Goal: Task Accomplishment & Management: Manage account settings

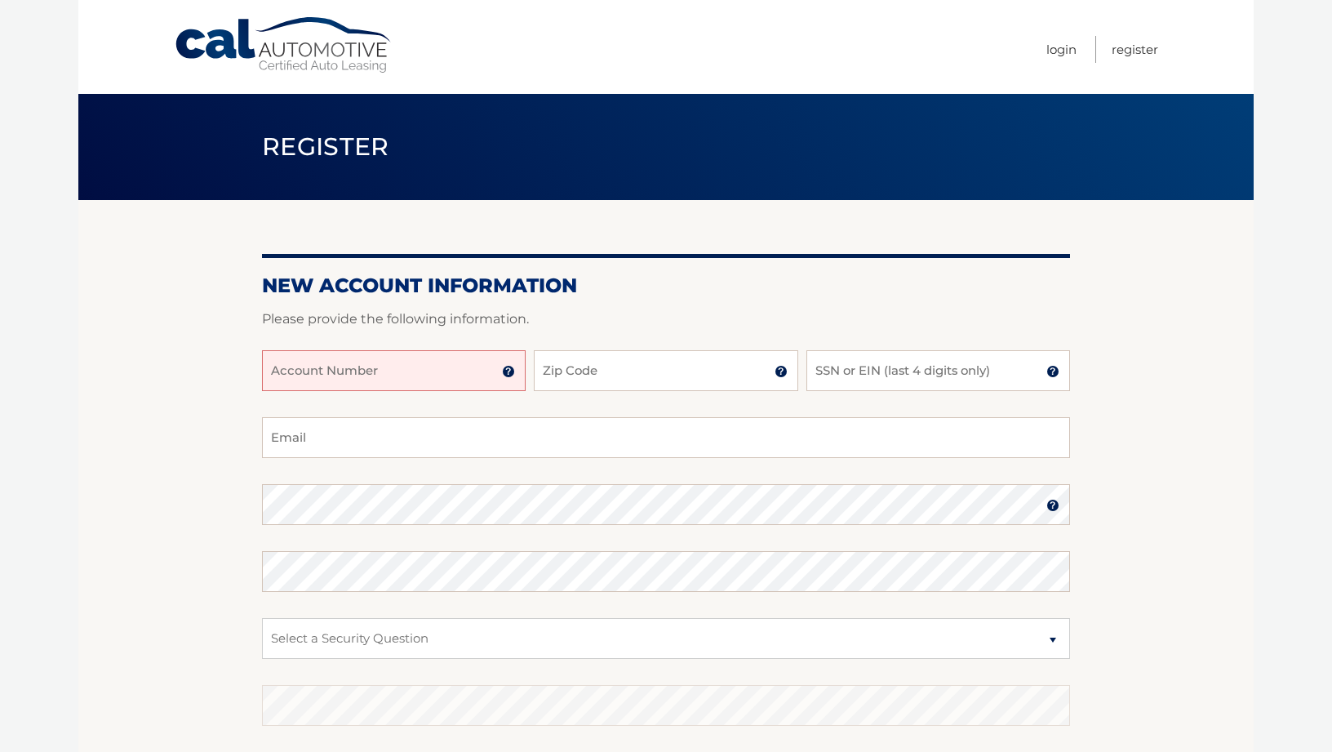
click at [406, 374] on input "Account Number" at bounding box center [394, 370] width 264 height 41
type input "44455972482"
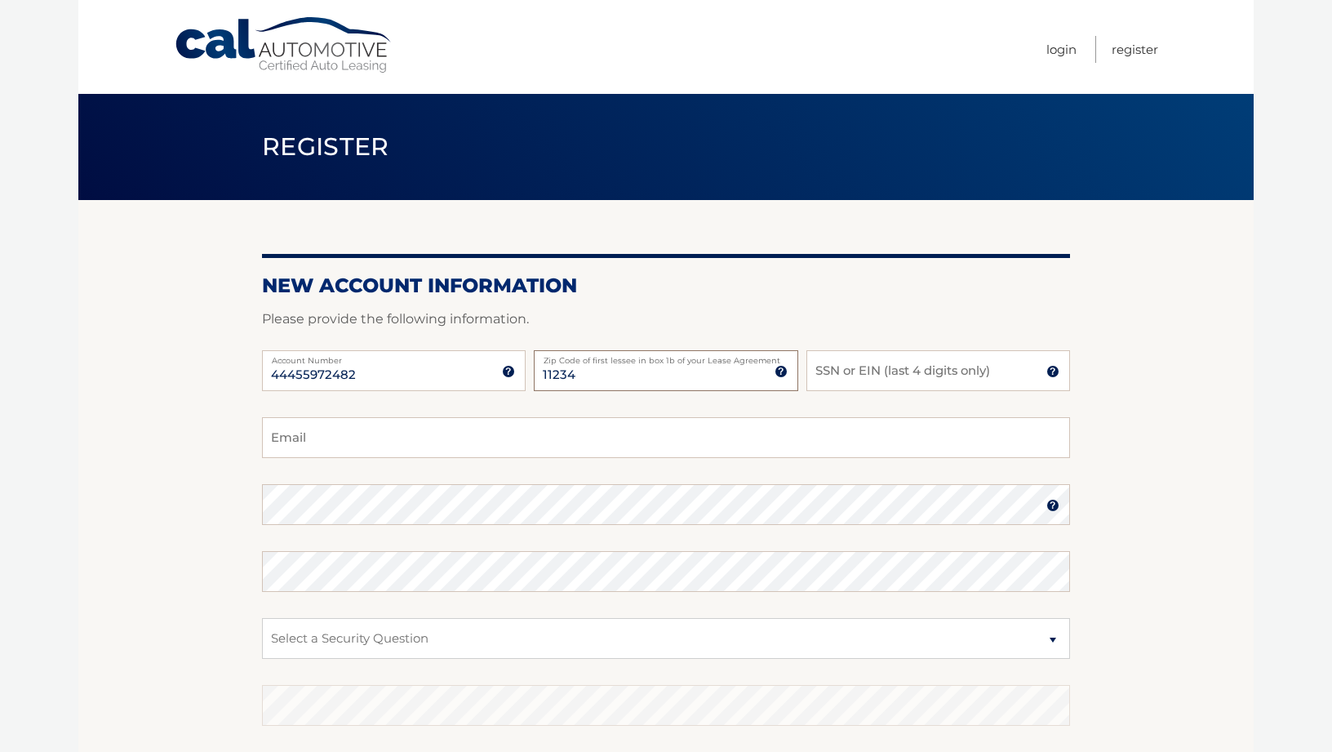
type input "11234"
click at [878, 368] on input "SSN or EIN (last 4 digits only)" at bounding box center [938, 370] width 264 height 41
type input "7476"
type input "leon718@gmail.com"
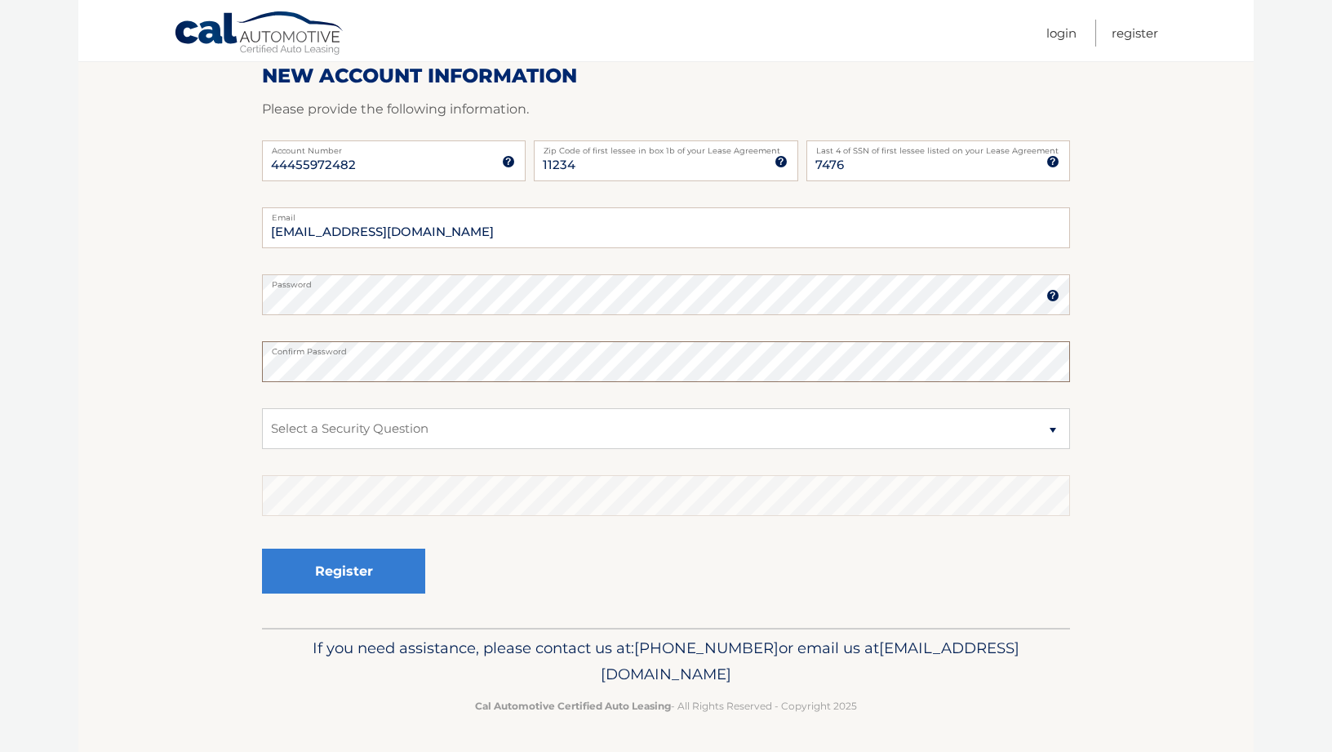
scroll to position [208, 0]
select select "3"
drag, startPoint x: 603, startPoint y: 472, endPoint x: 562, endPoint y: 561, distance: 97.9
click at [562, 561] on div "Register" at bounding box center [666, 573] width 808 height 60
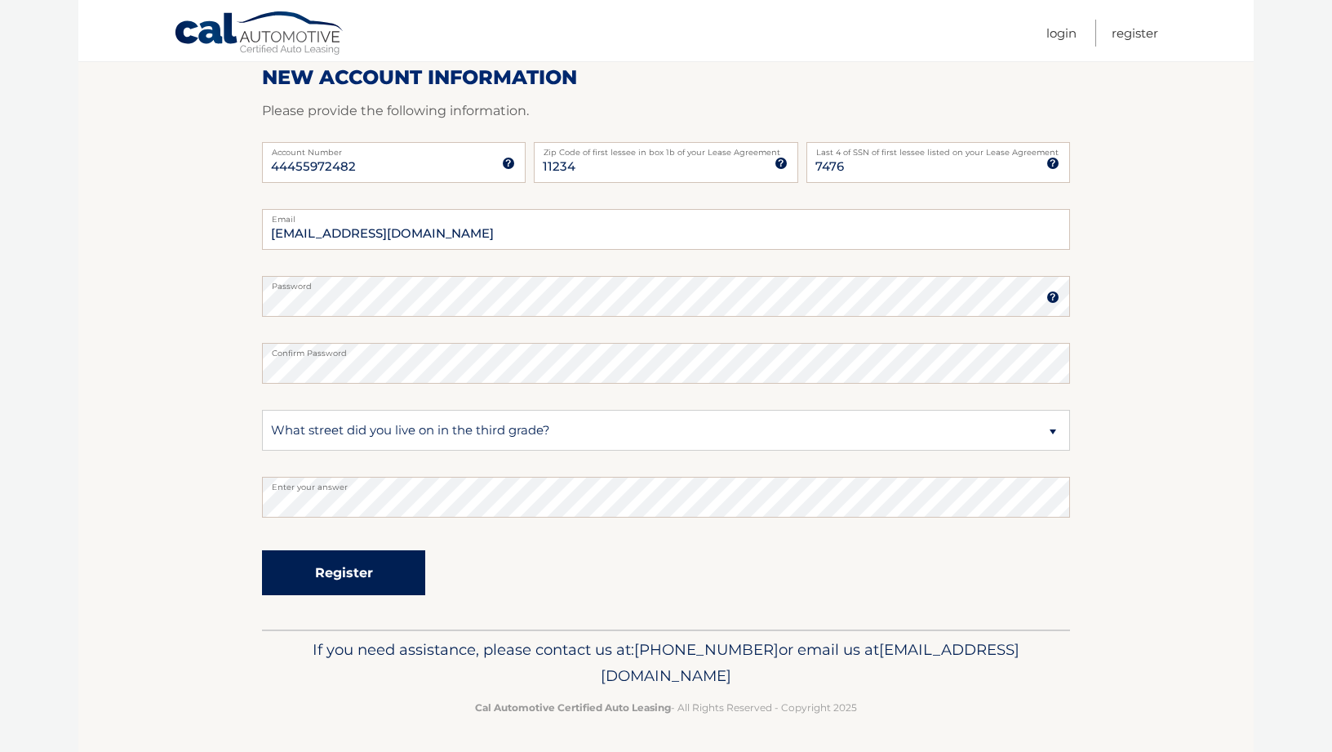
click at [365, 573] on button "Register" at bounding box center [343, 572] width 163 height 45
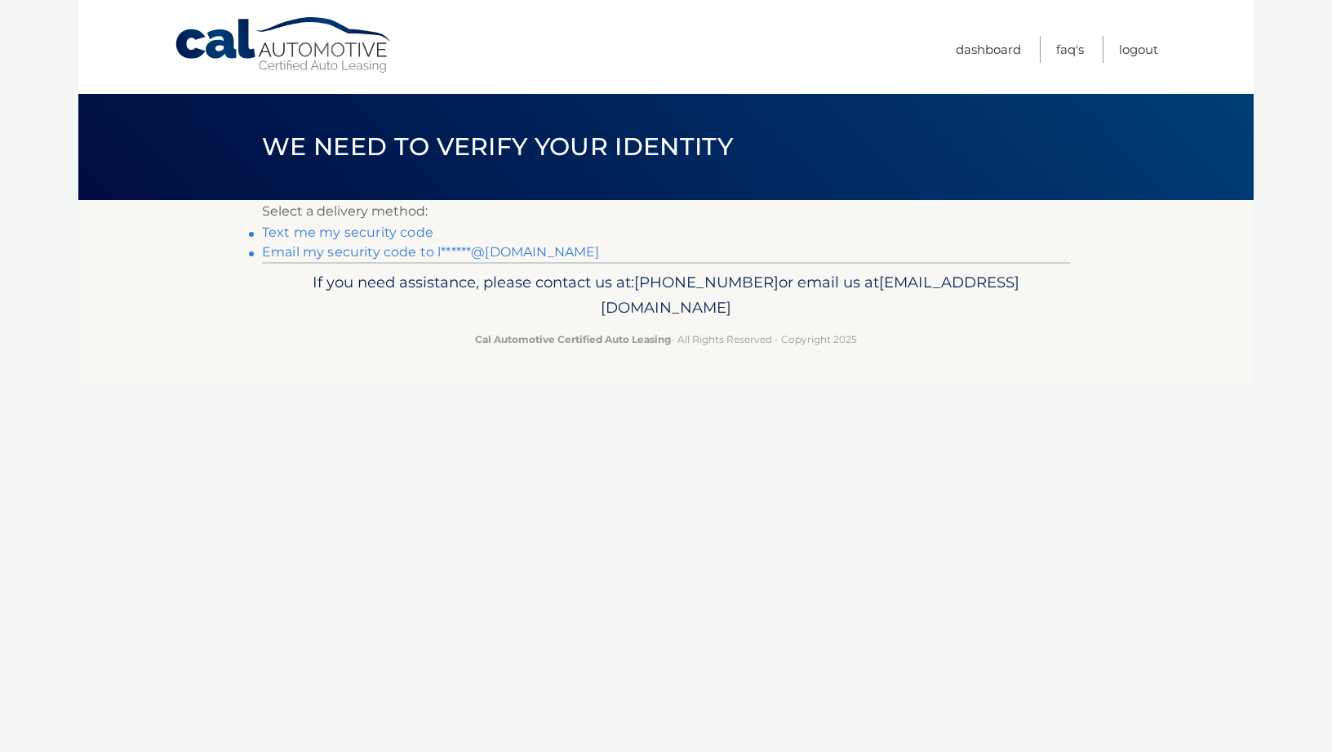
click at [319, 252] on link "Email my security code to l******@gmail.com" at bounding box center [431, 252] width 338 height 16
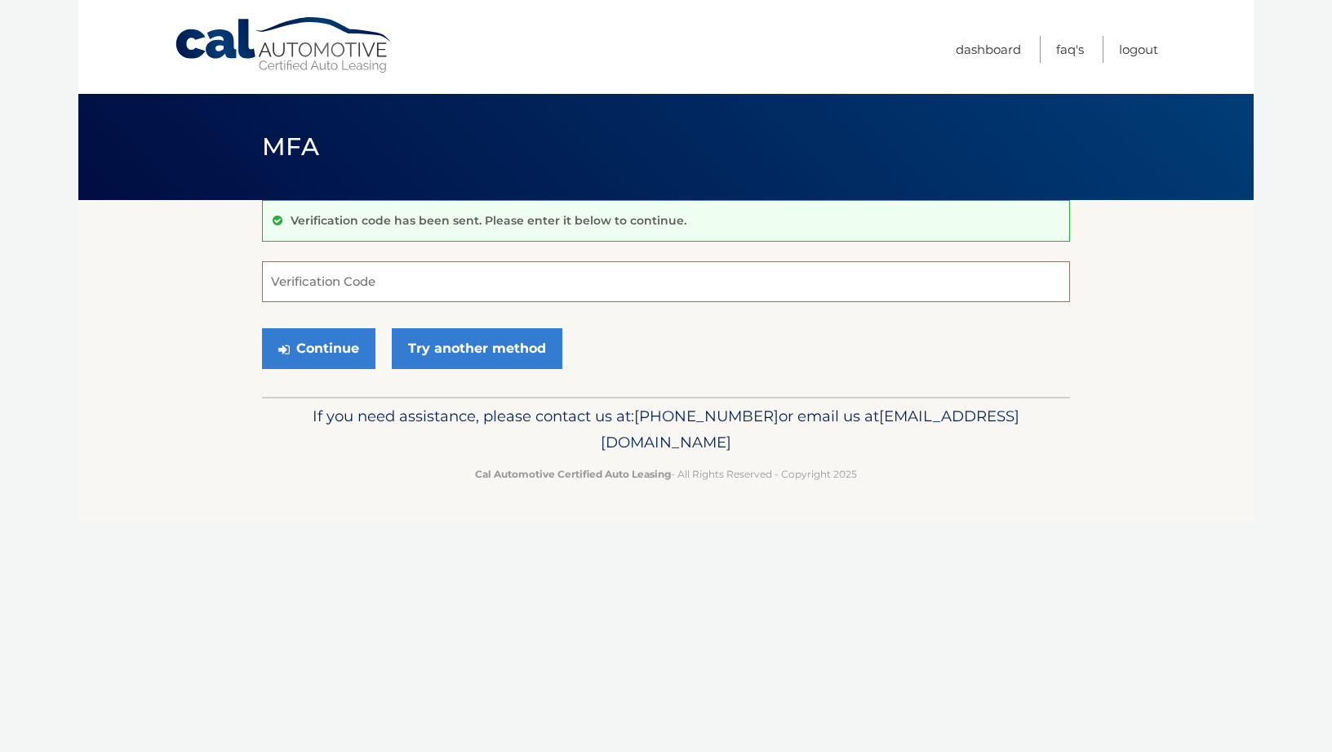
click at [341, 282] on input "Verification Code" at bounding box center [666, 281] width 808 height 41
type input "120264"
click at [324, 352] on button "Continue" at bounding box center [318, 348] width 113 height 41
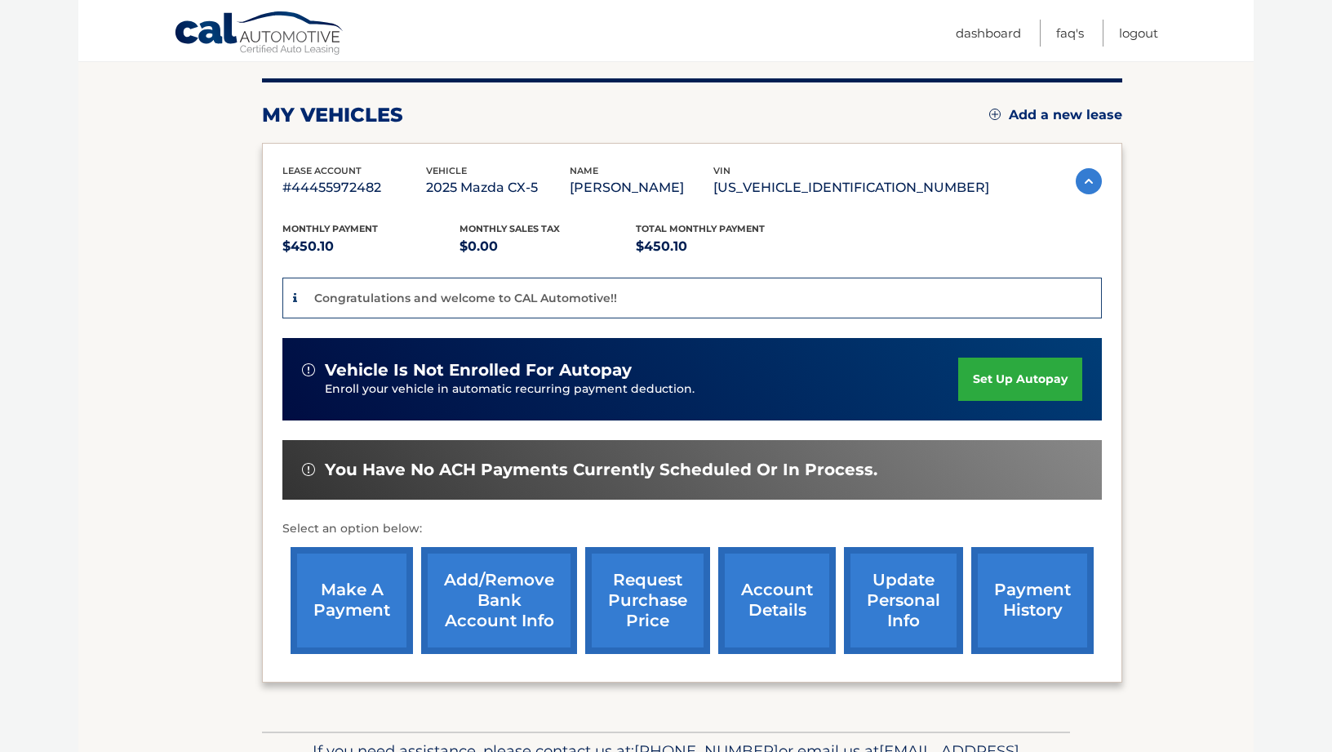
scroll to position [196, 0]
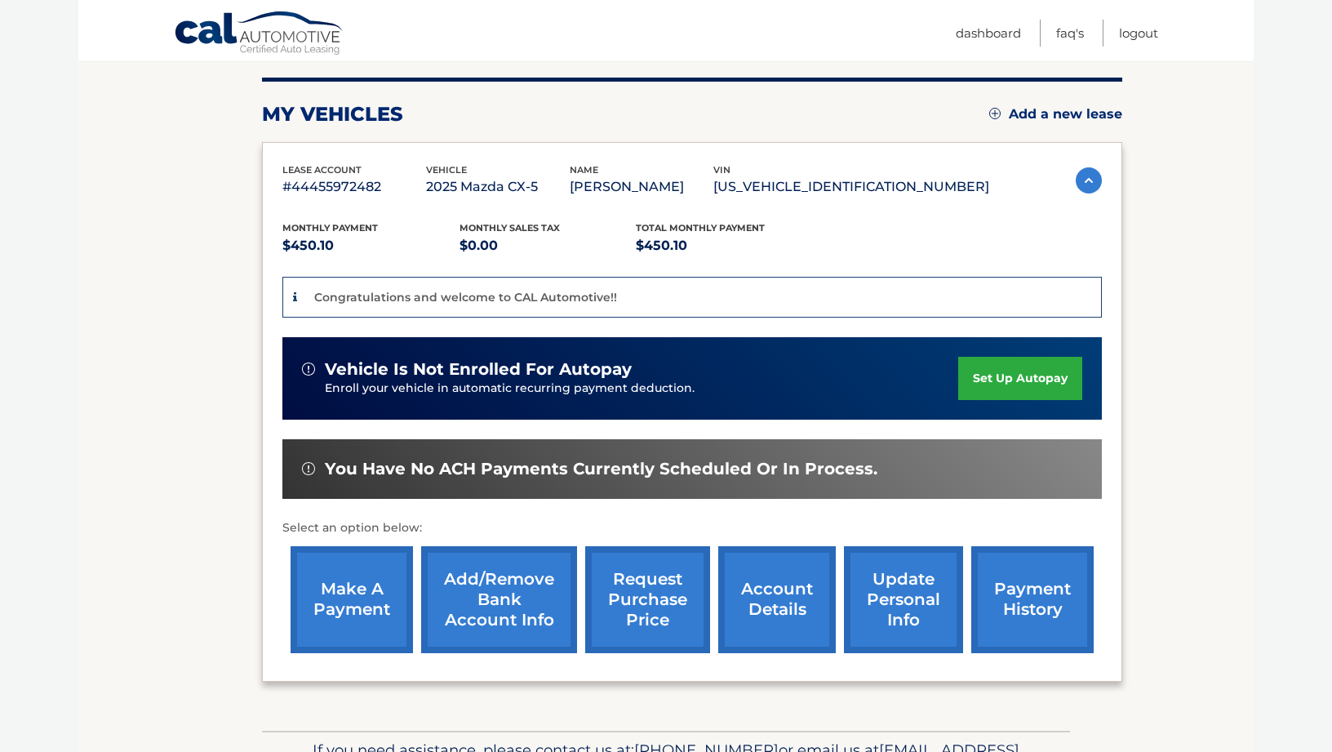
click at [998, 374] on link "set up autopay" at bounding box center [1020, 378] width 124 height 43
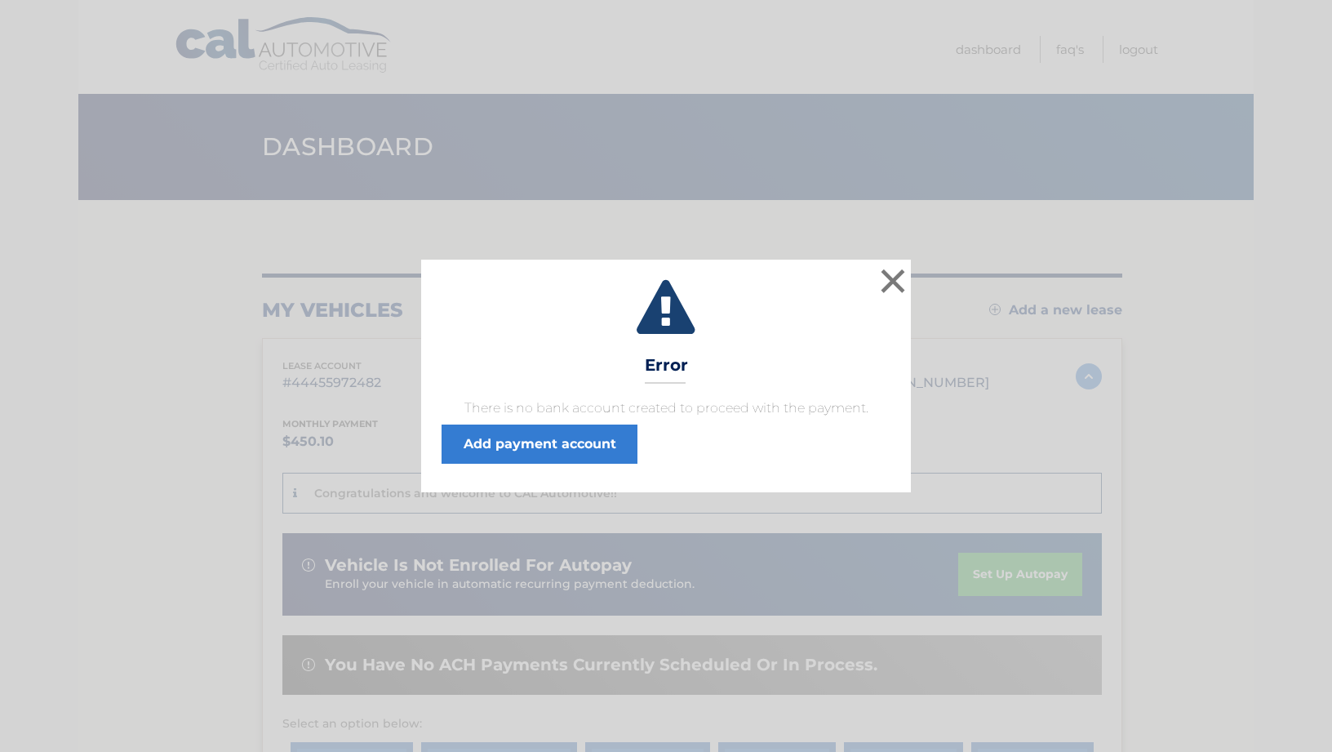
click at [482, 317] on icon at bounding box center [665, 309] width 449 height 59
click at [564, 447] on link "Add payment account" at bounding box center [539, 443] width 196 height 39
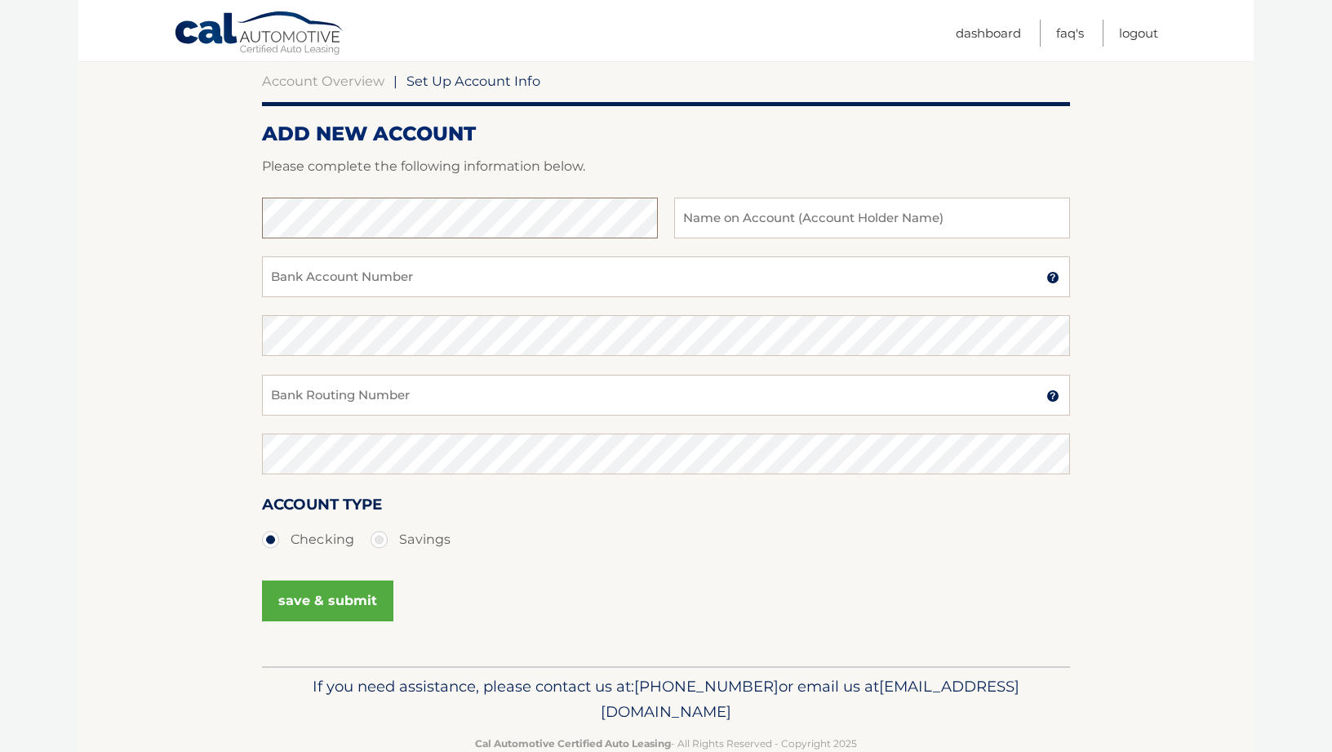
scroll to position [157, 0]
click at [872, 216] on input "text" at bounding box center [872, 217] width 396 height 41
type input "Leon"
type input "LEON LIPKOVICH"
click at [514, 288] on input "Bank Account Number" at bounding box center [666, 275] width 808 height 41
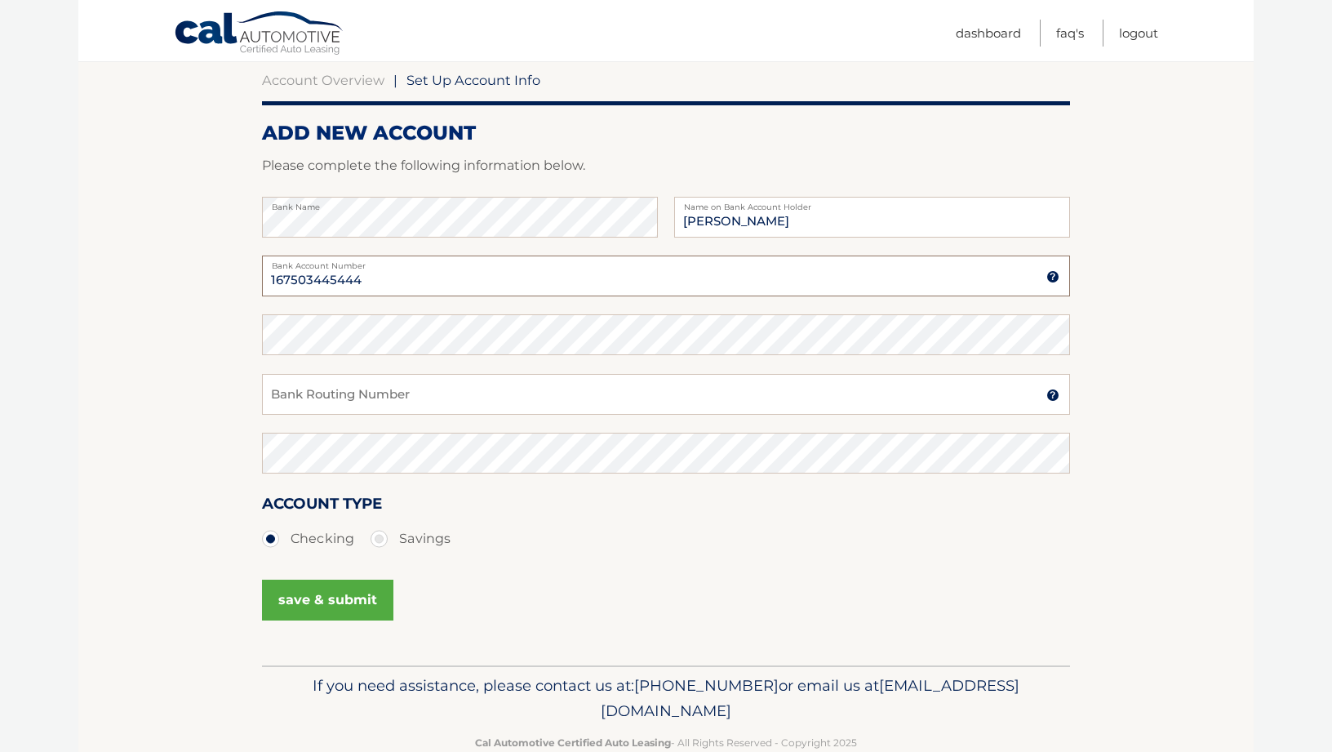
type input "167503445444"
click at [367, 402] on input "Bank Routing Number" at bounding box center [666, 394] width 808 height 41
paste input "091000022"
type input "091000022"
click at [123, 392] on section "Account Overview | Set Up Account Info ADD NEW ACCOUNT Please complete the foll…" at bounding box center [665, 353] width 1175 height 623
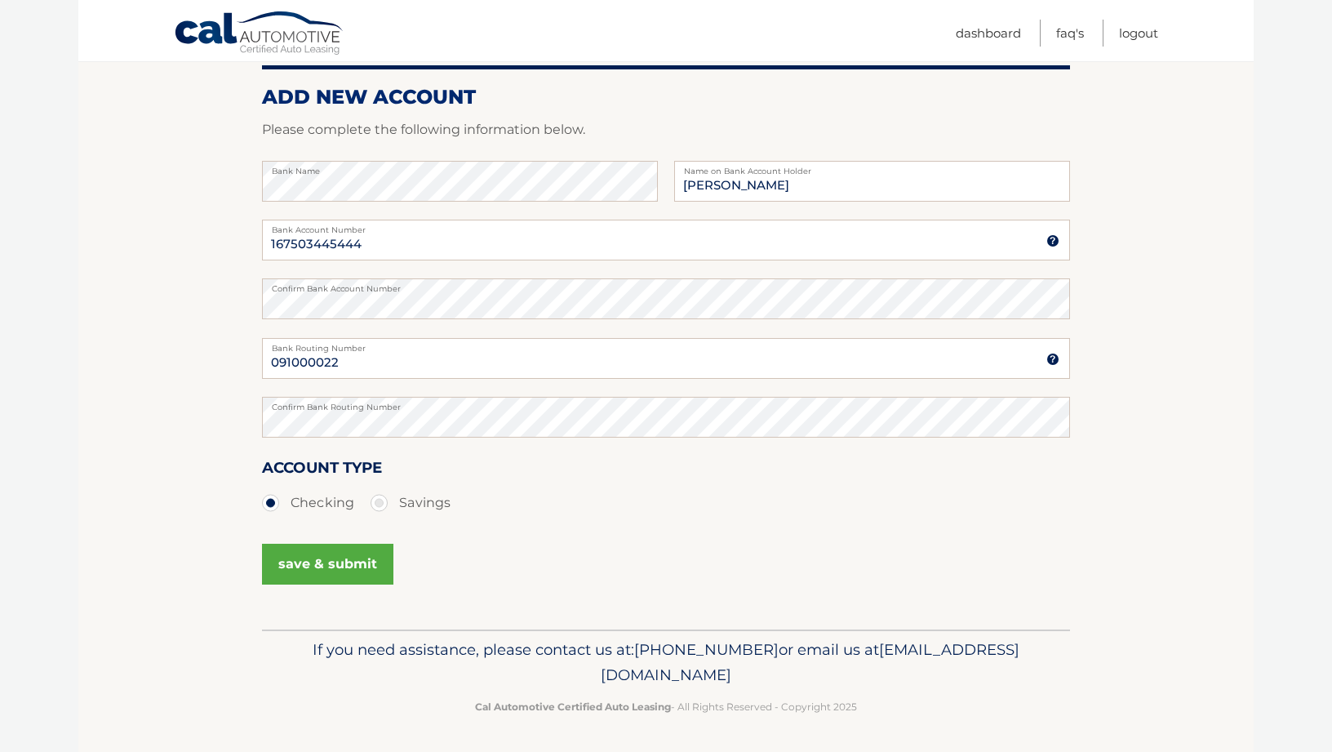
scroll to position [193, 0]
click at [309, 563] on button "save & submit" at bounding box center [327, 564] width 131 height 41
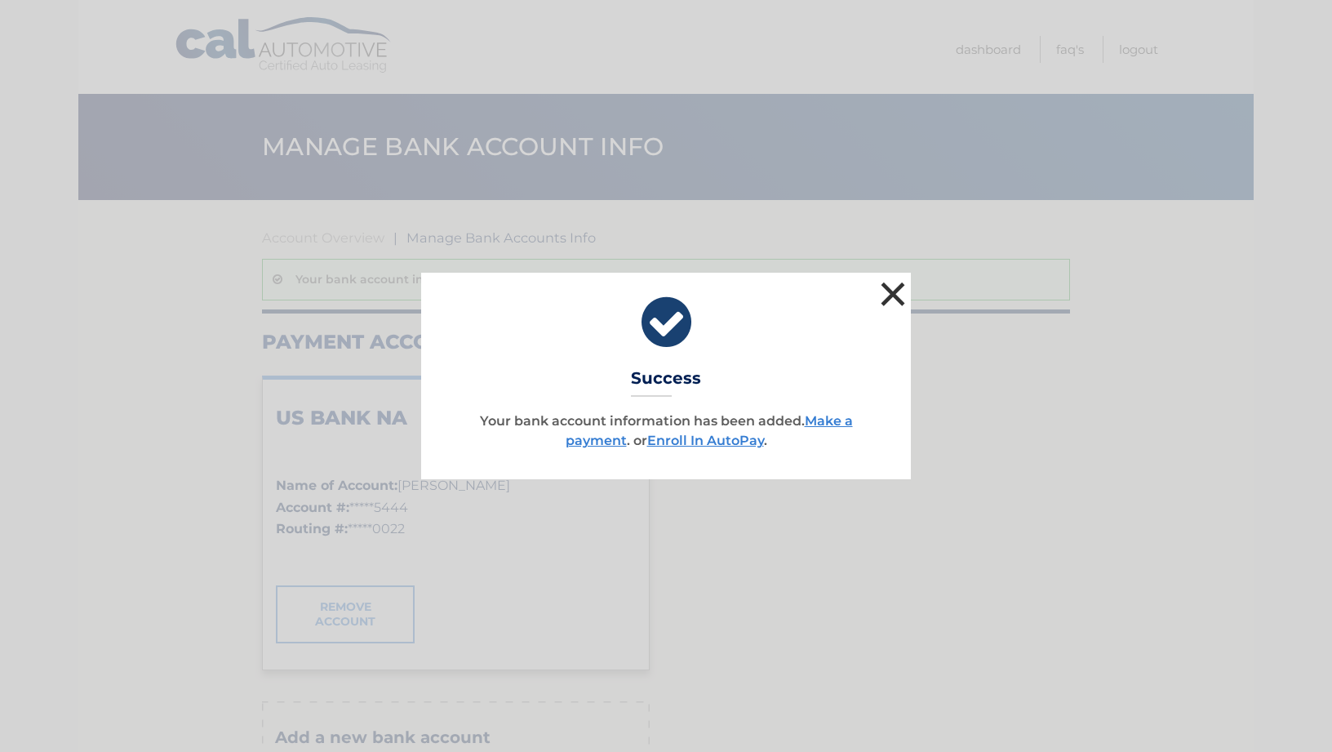
click at [895, 290] on button "×" at bounding box center [892, 293] width 33 height 33
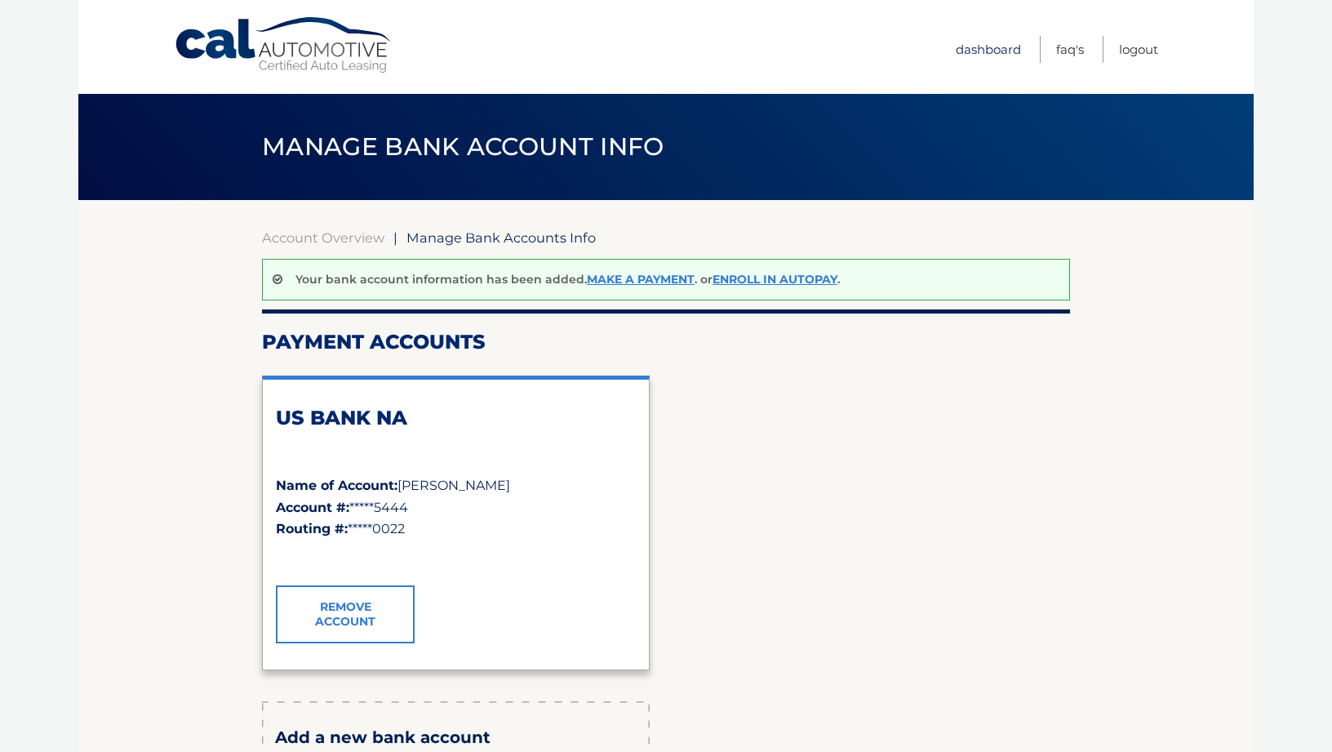
click at [987, 44] on link "Dashboard" at bounding box center [988, 49] width 65 height 27
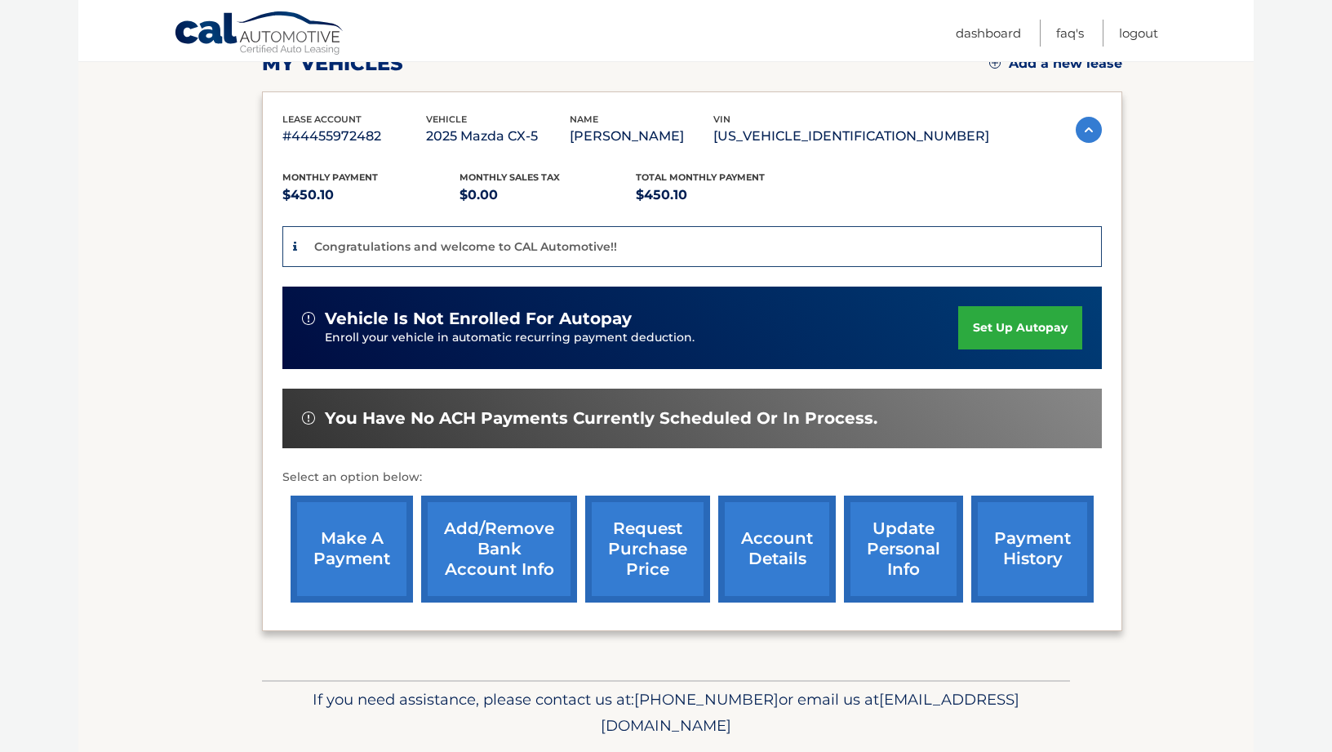
scroll to position [251, 0]
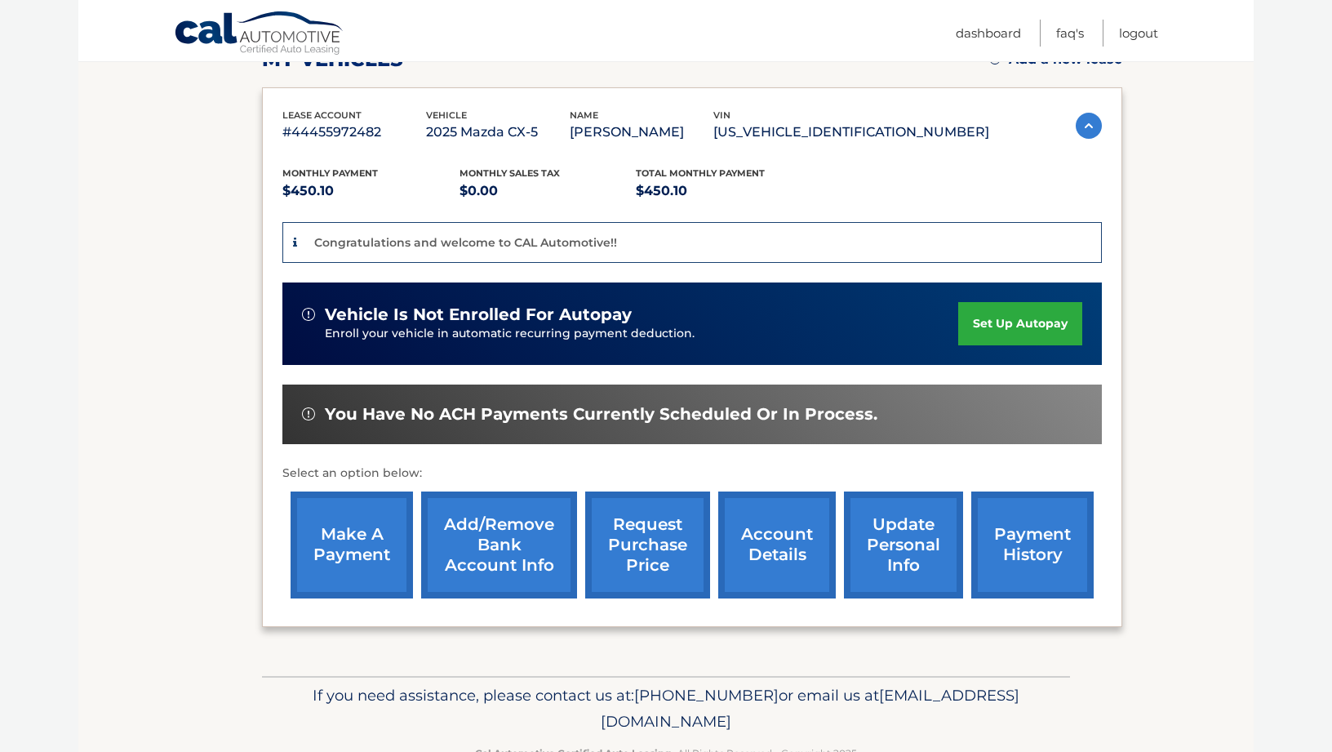
click at [1032, 329] on link "set up autopay" at bounding box center [1020, 323] width 124 height 43
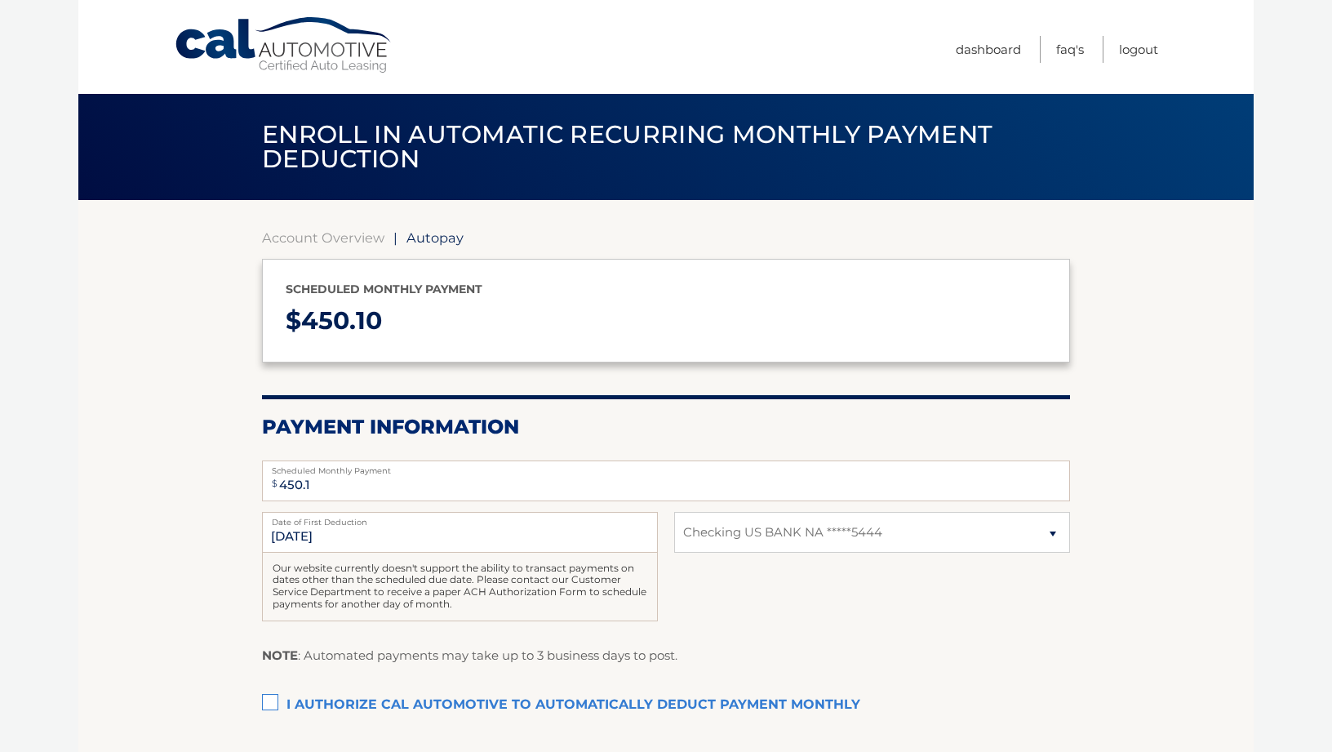
select select "NWNjYzQ3ZmEtMzA3MS00MzFmLWE0ZjgtYzZkMTNiMzI3ZmQ3"
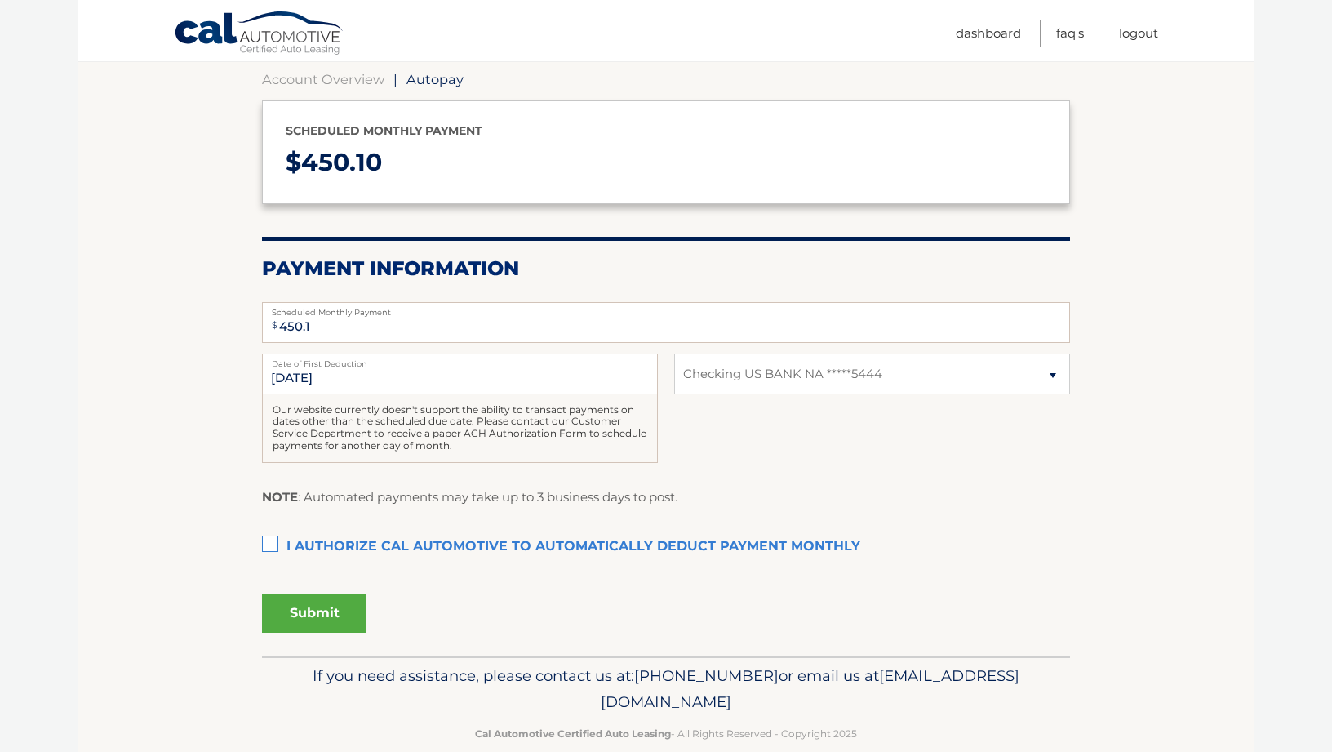
scroll to position [181, 0]
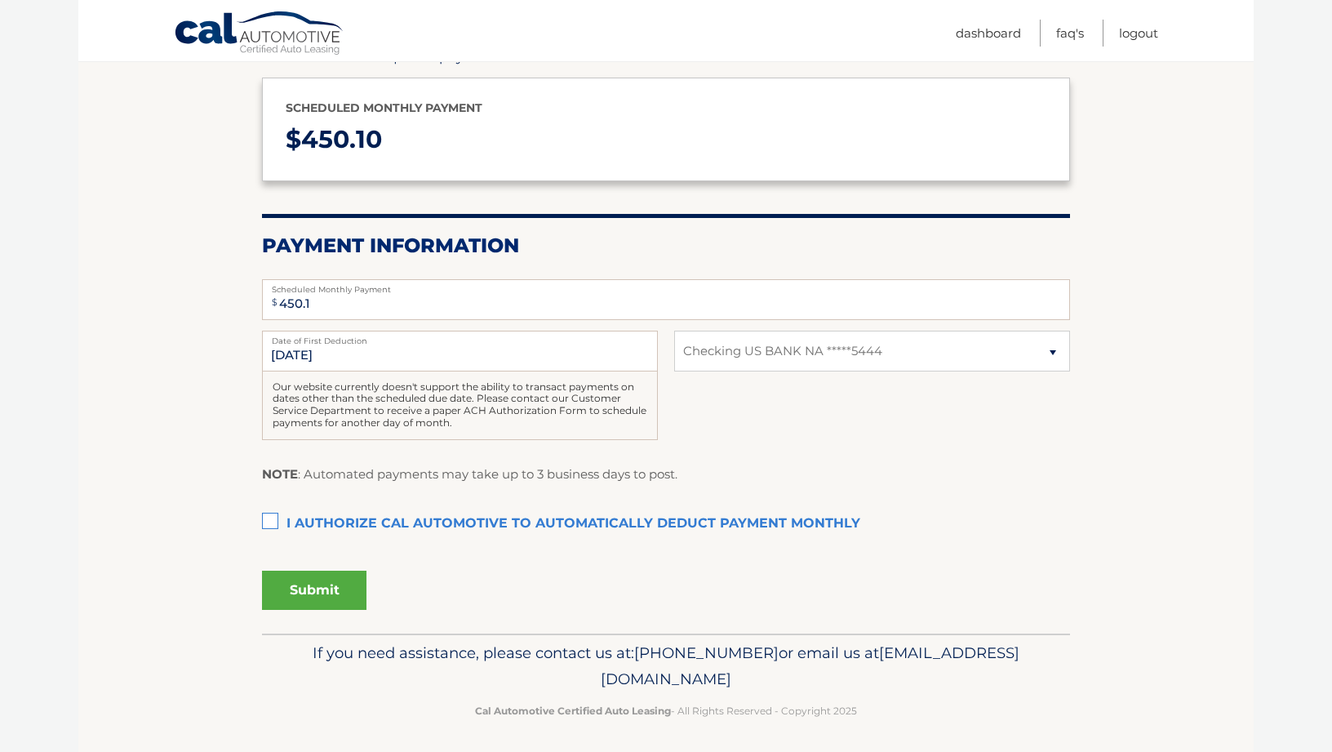
click at [270, 513] on label "I authorize cal automotive to automatically deduct payment monthly This checkbo…" at bounding box center [666, 524] width 808 height 33
click at [0, 0] on input "I authorize cal automotive to automatically deduct payment monthly This checkbo…" at bounding box center [0, 0] width 0 height 0
click at [309, 583] on button "Submit" at bounding box center [314, 589] width 104 height 39
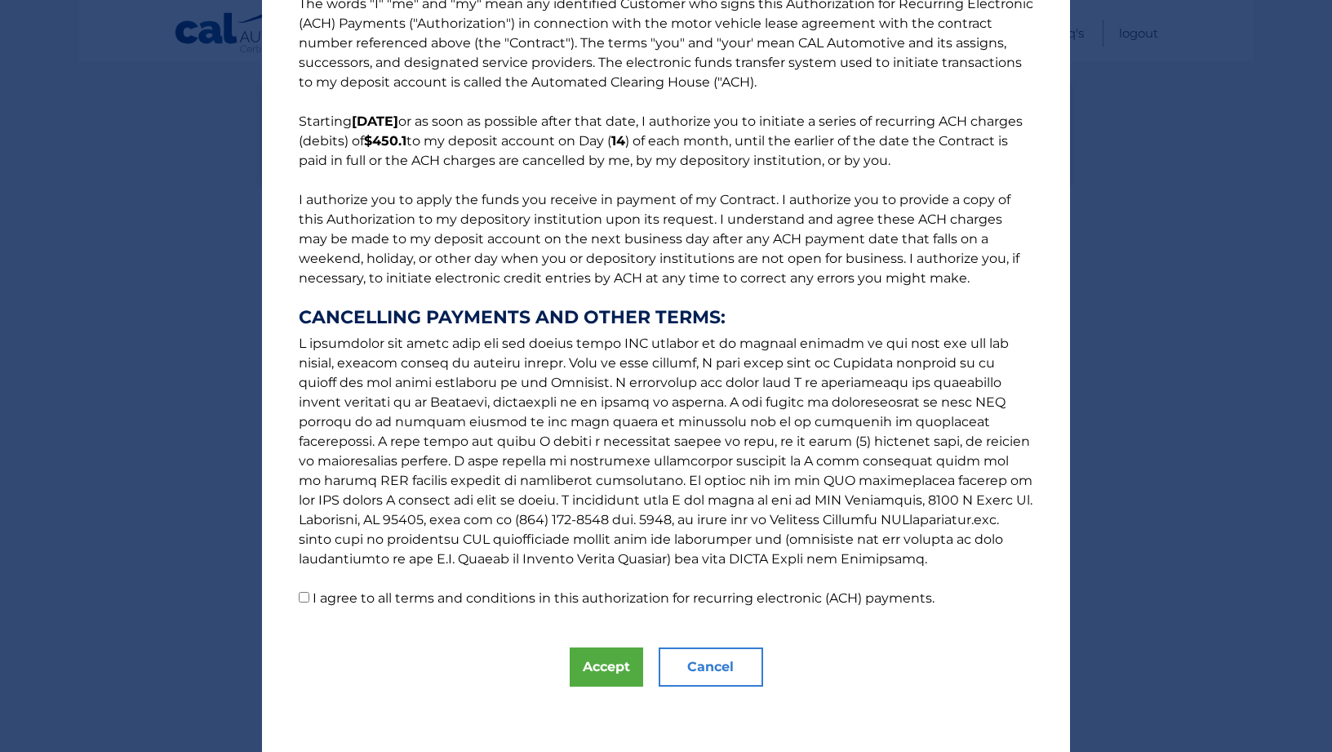
scroll to position [39, 0]
click at [304, 601] on input "I agree to all terms and conditions in this authorization for recurring electro…" at bounding box center [304, 597] width 11 height 11
checkbox input "true"
click at [612, 659] on button "Accept" at bounding box center [606, 666] width 73 height 39
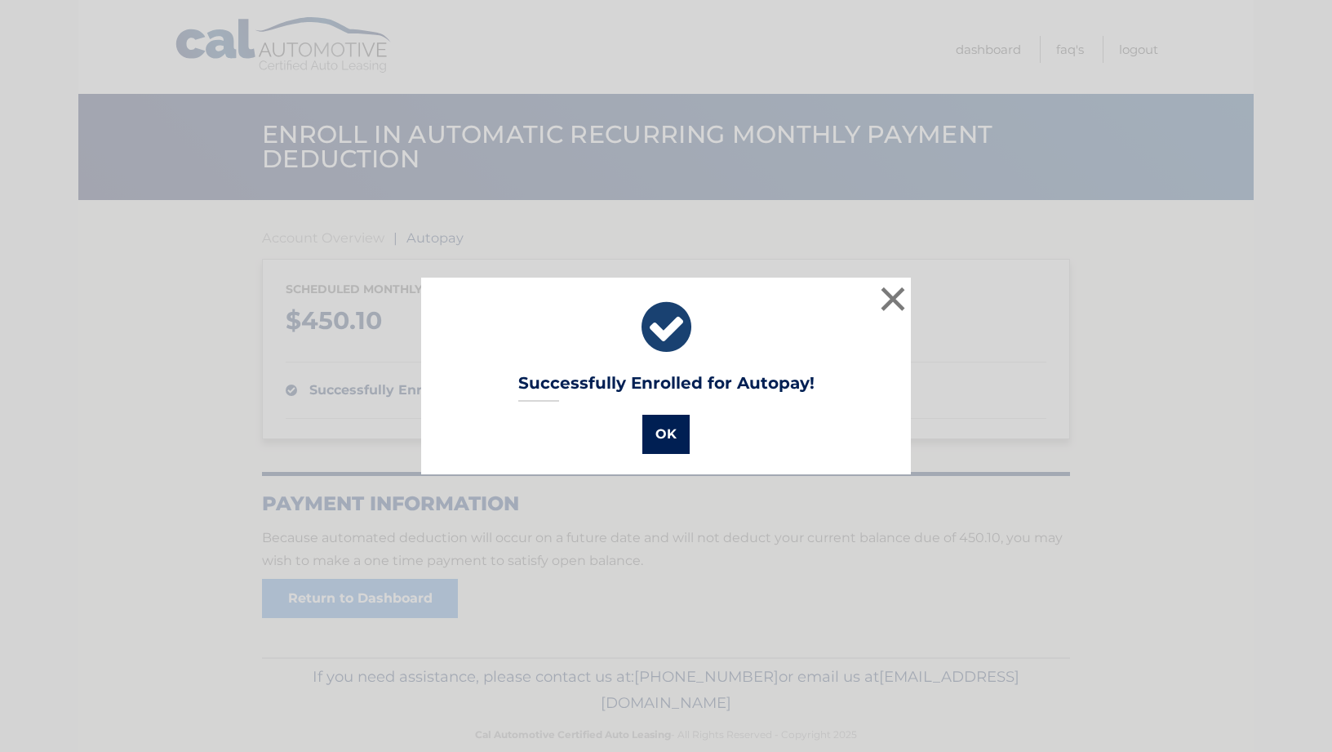
click at [669, 420] on button "OK" at bounding box center [665, 434] width 47 height 39
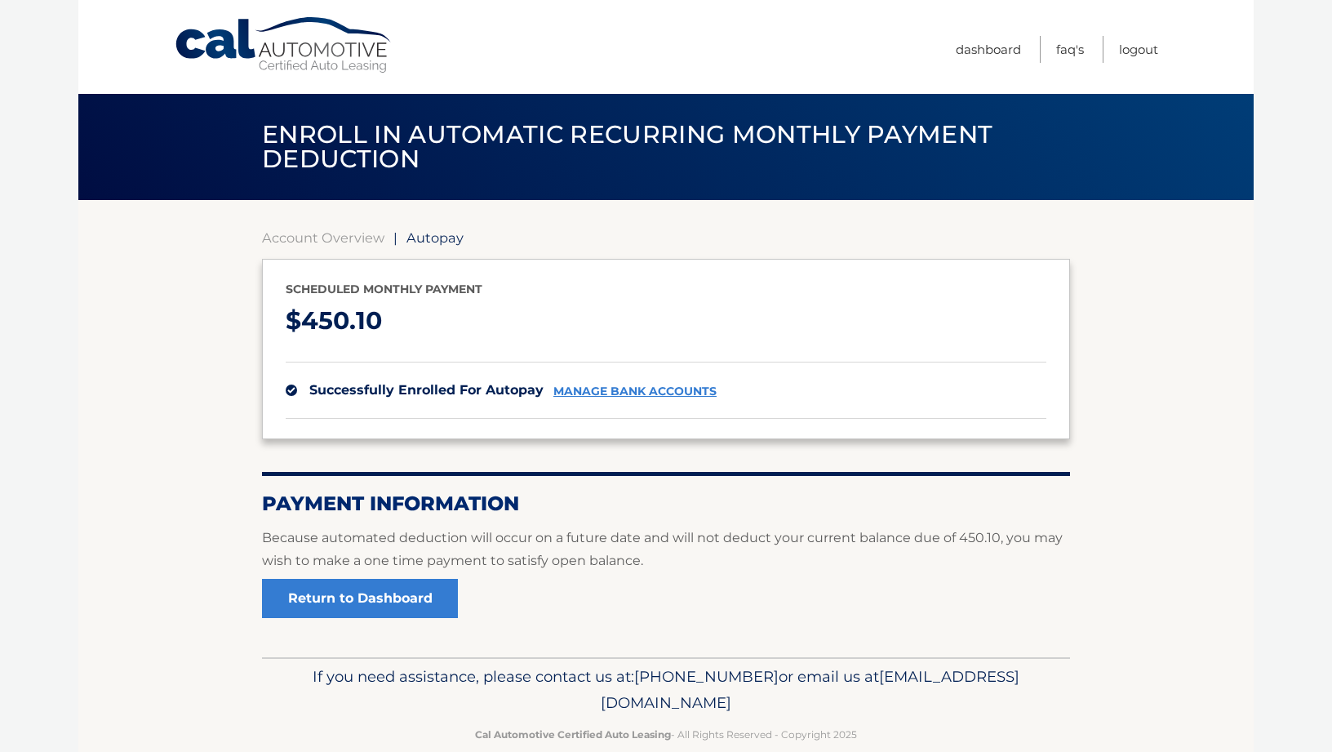
click at [168, 456] on section "Account Overview | Autopay Scheduled monthly payment $ 450.10 successfully enro…" at bounding box center [665, 428] width 1175 height 457
click at [317, 52] on link "Cal Automotive" at bounding box center [284, 45] width 220 height 58
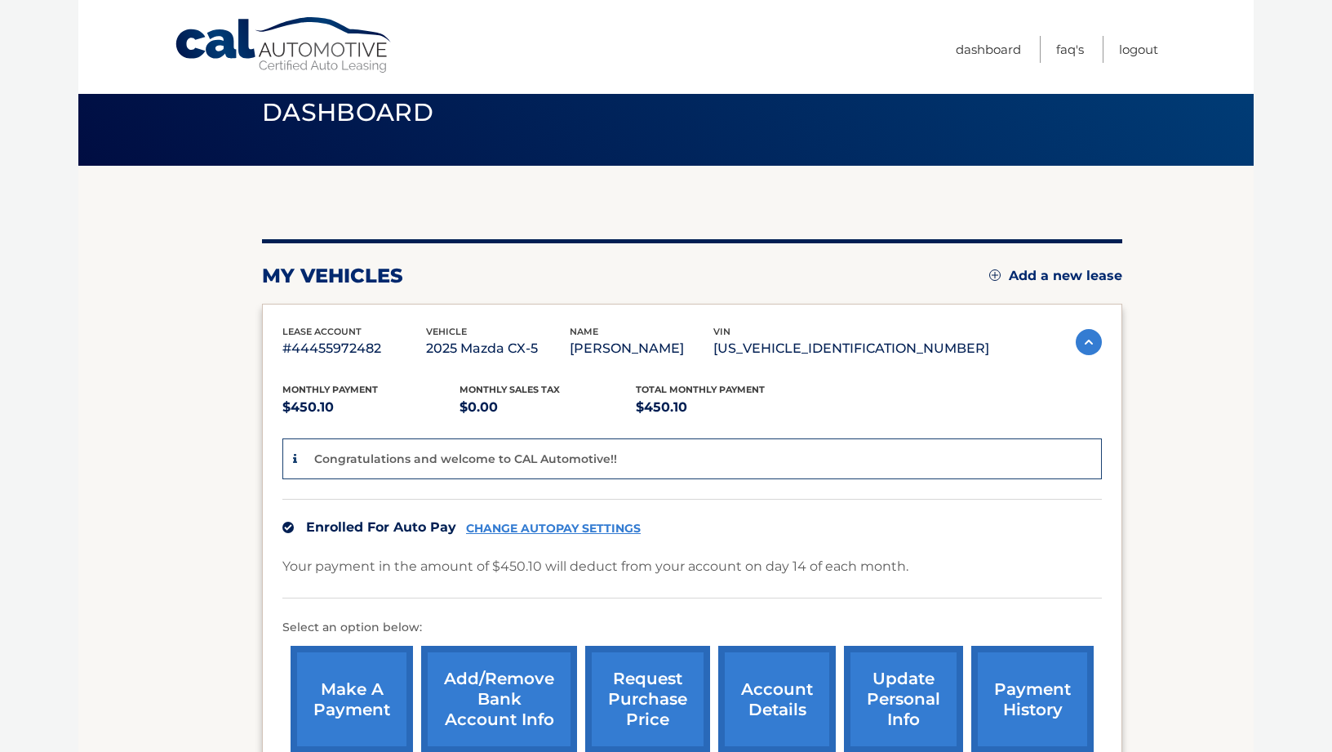
scroll to position [35, 0]
click at [226, 234] on section "my vehicles Add a new lease lease account #44455972482 vehicle 2025 Mazda CX-5 …" at bounding box center [665, 497] width 1175 height 664
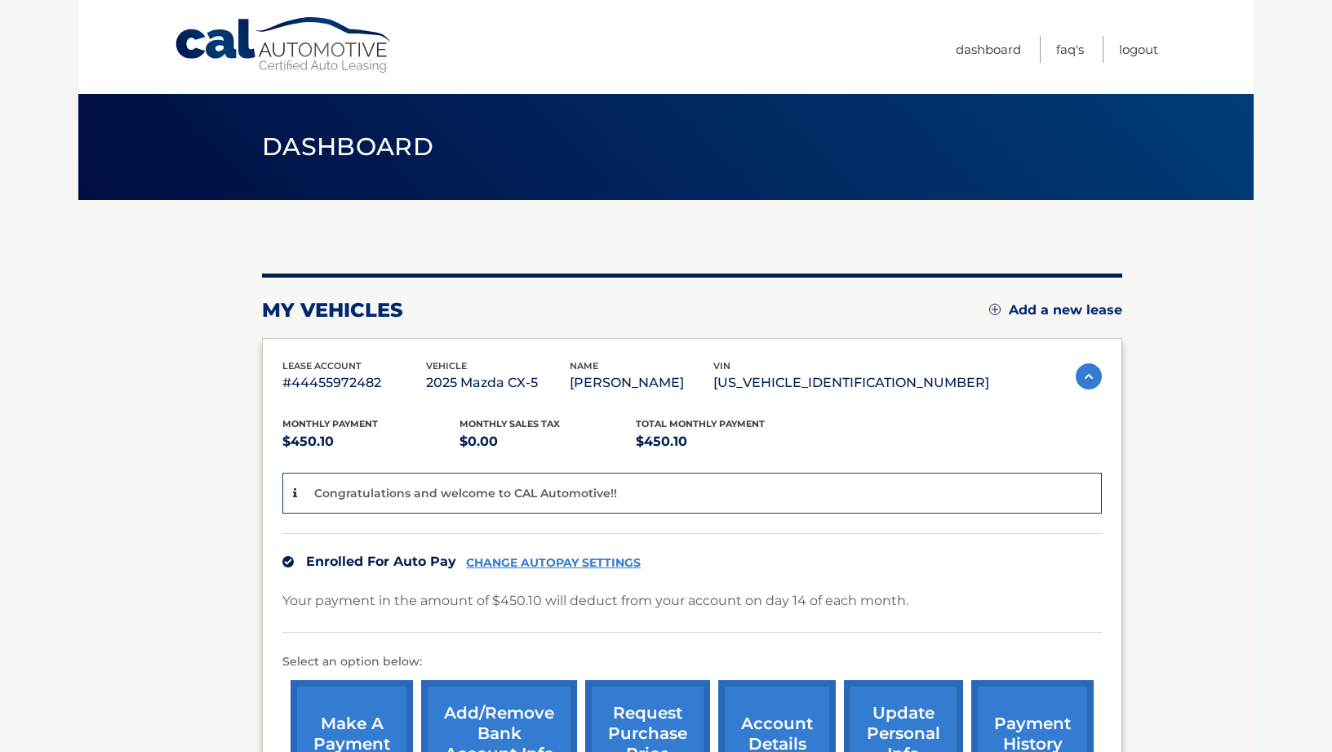
scroll to position [0, 0]
